Goal: Task Accomplishment & Management: Manage account settings

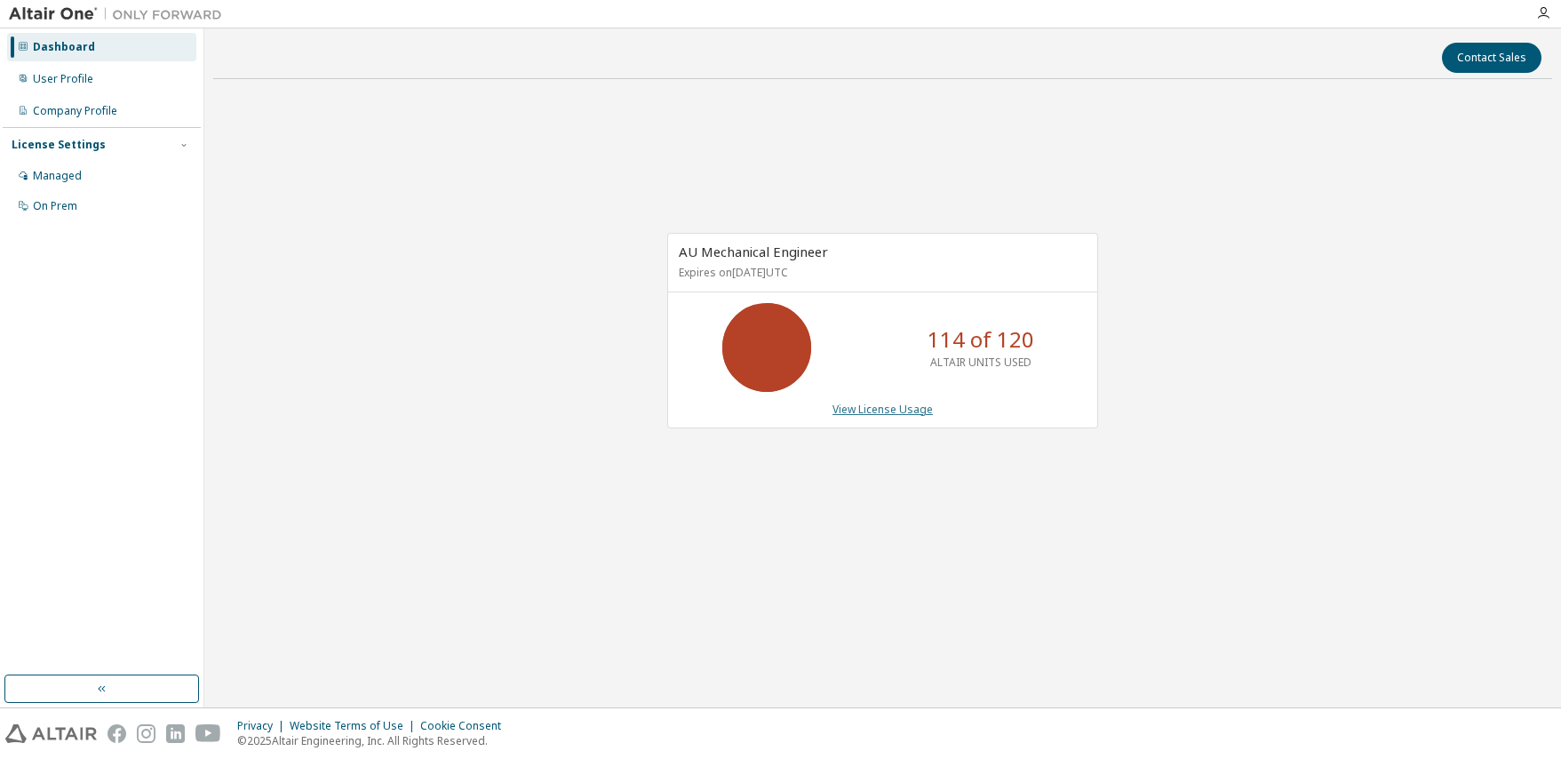
click at [874, 408] on link "View License Usage" at bounding box center [882, 408] width 100 height 15
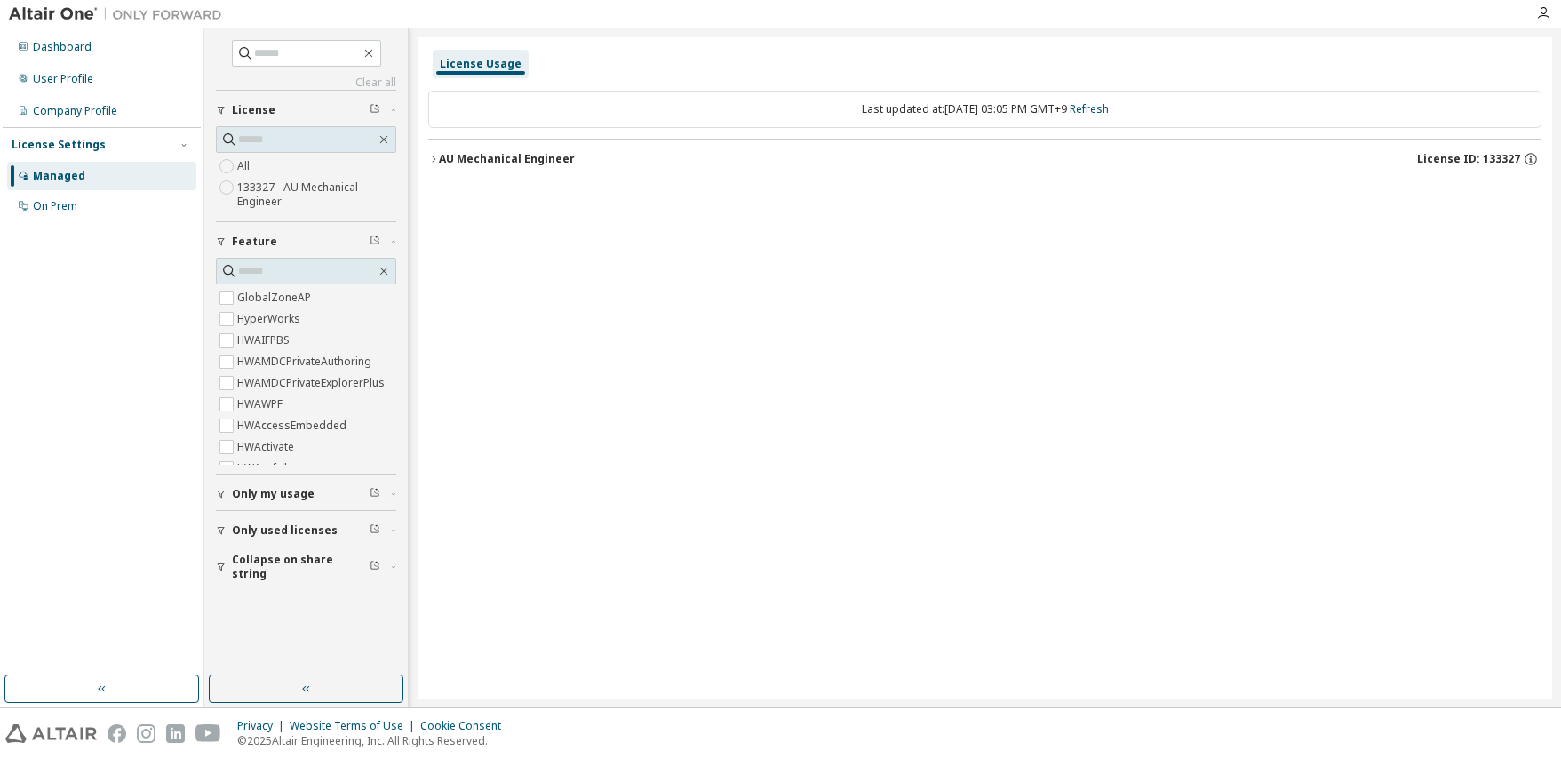
click at [1012, 112] on div "Last updated at: [DATE] 03:05 PM GMT+9 Refresh" at bounding box center [984, 109] width 1113 height 37
click at [223, 526] on icon "button" at bounding box center [221, 530] width 11 height 11
click at [224, 530] on icon "button" at bounding box center [221, 530] width 11 height 11
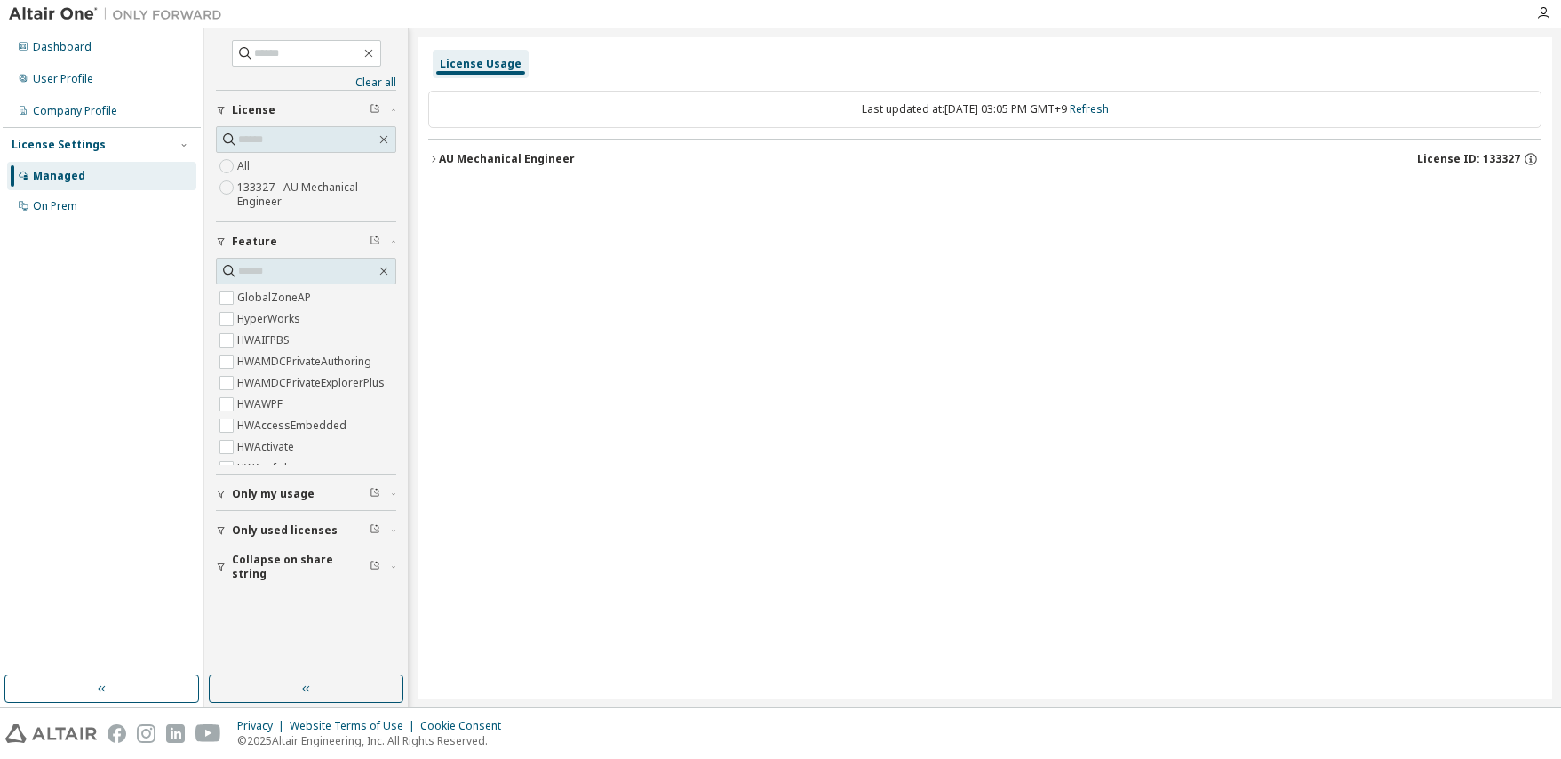
click at [514, 167] on button "AU Mechanical Engineer License ID: 133327" at bounding box center [984, 158] width 1113 height 39
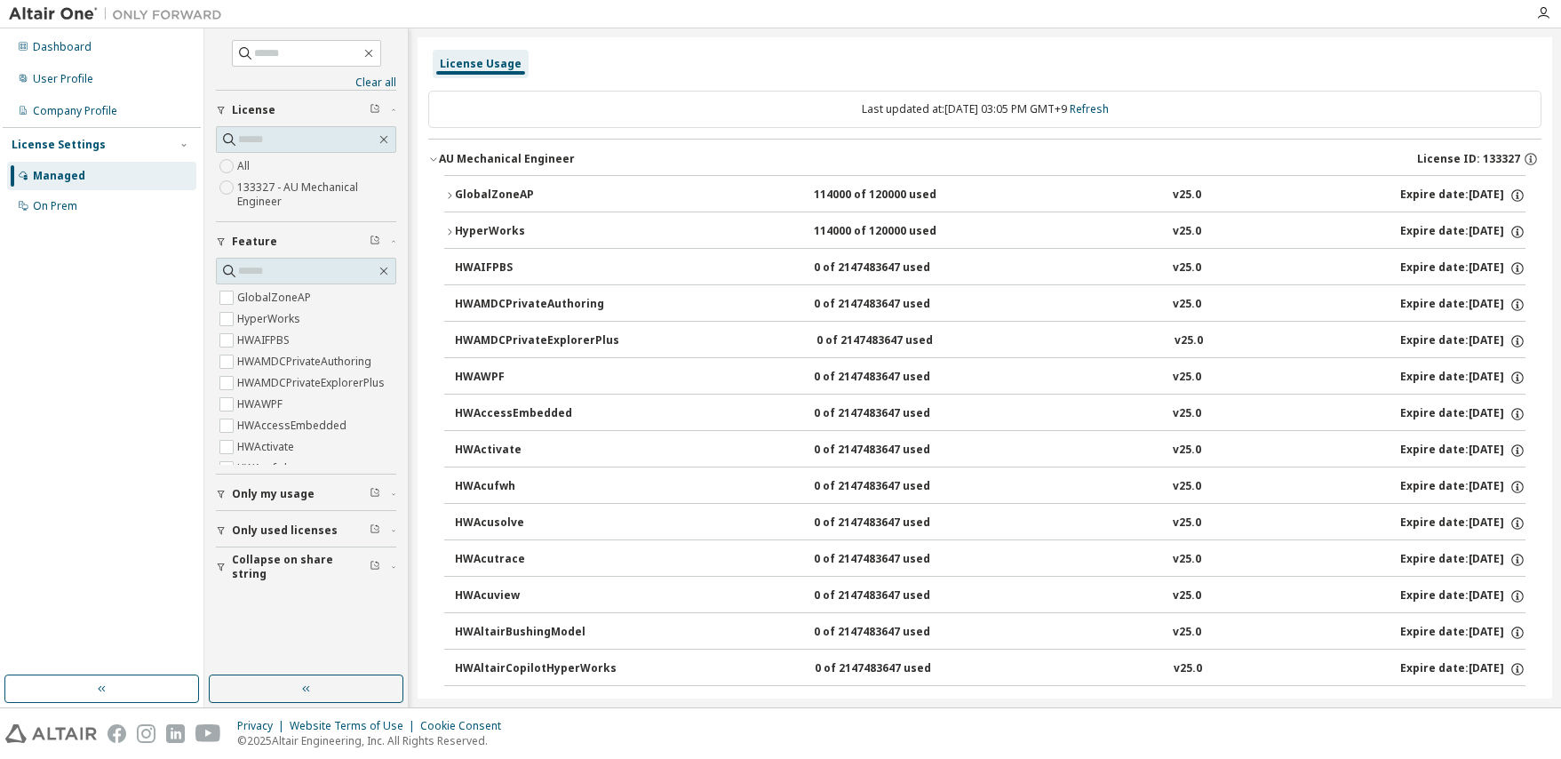
click at [457, 193] on div "GlobalZoneAP" at bounding box center [535, 195] width 160 height 16
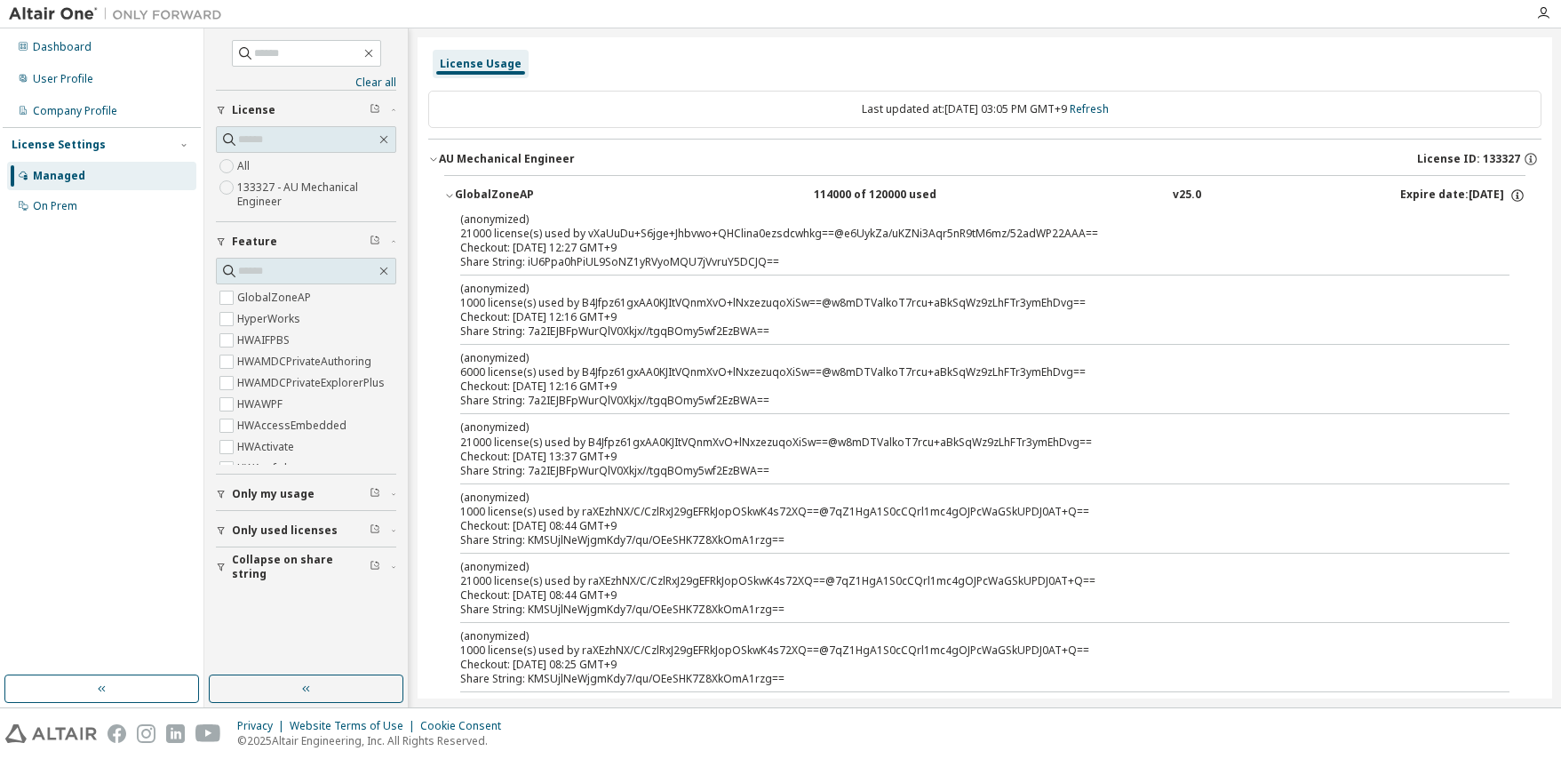
drag, startPoint x: 457, startPoint y: 193, endPoint x: 488, endPoint y: 195, distance: 32.0
click at [457, 194] on div "GlobalZoneAP" at bounding box center [535, 195] width 160 height 16
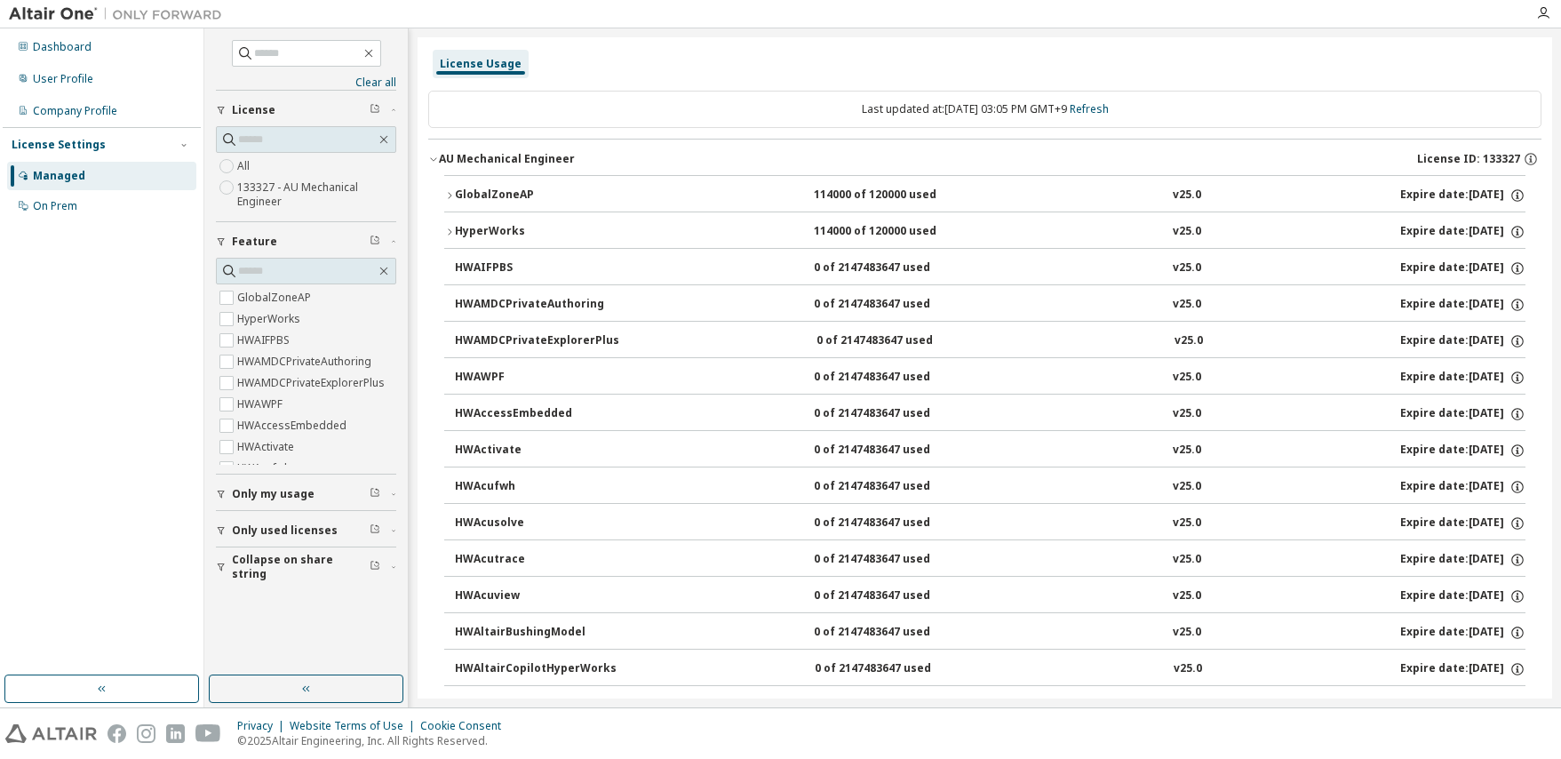
click at [471, 72] on div "License Usage" at bounding box center [481, 64] width 96 height 28
click at [933, 114] on div "Last updated at: Fri 2025-09-12 03:05 PM GMT+9 Refresh" at bounding box center [984, 109] width 1113 height 37
click at [880, 114] on div "Last updated at: Fri 2025-09-12 03:05 PM GMT+9 Refresh" at bounding box center [984, 109] width 1113 height 37
click at [452, 63] on div "License Usage" at bounding box center [481, 64] width 82 height 14
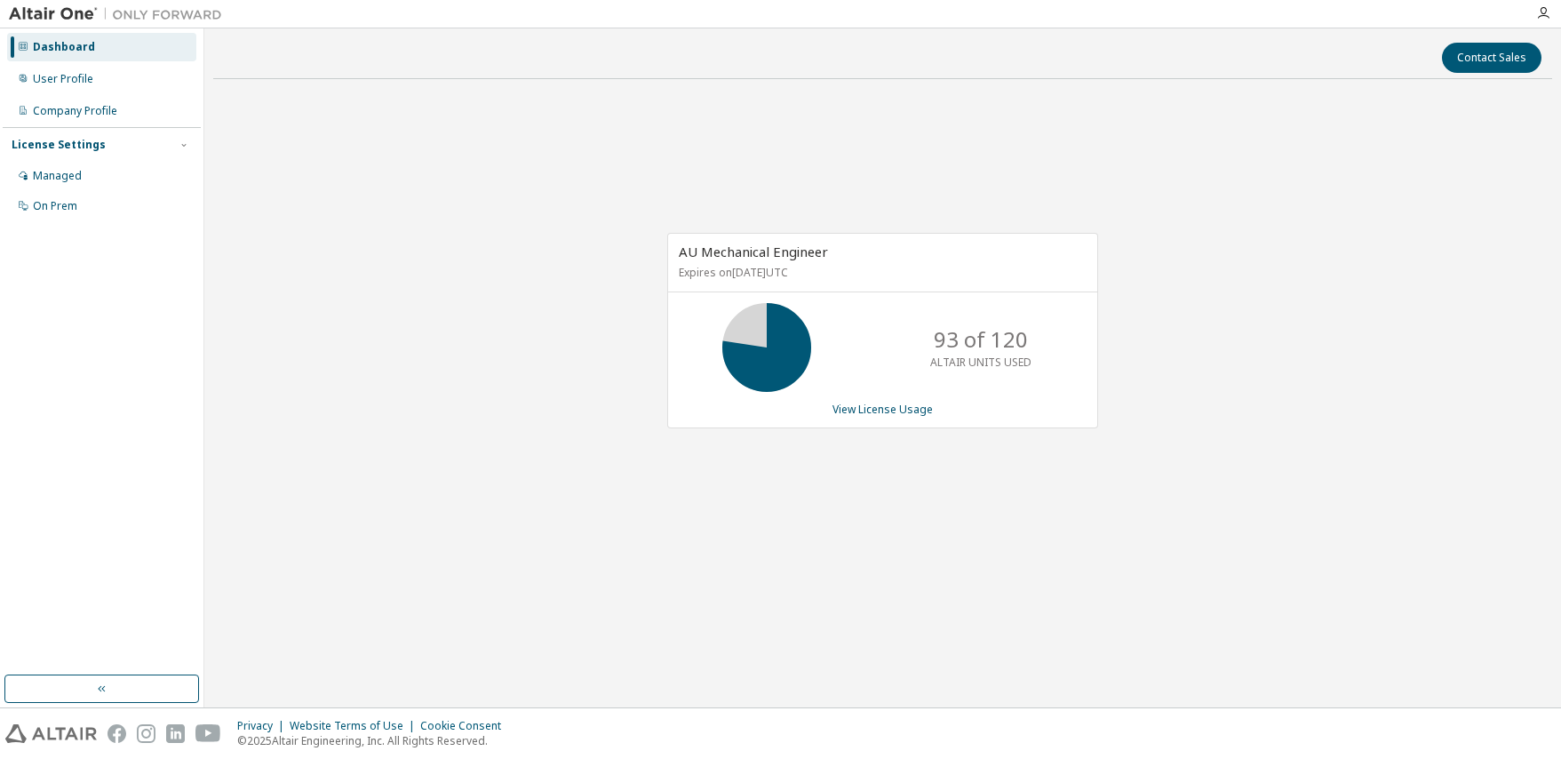
click at [1220, 210] on div "AU Mechanical Engineer Expires on January 1, 2026 UTC 93 of 120 ALTAIR UNITS US…" at bounding box center [882, 339] width 1338 height 493
